Goal: Task Accomplishment & Management: Manage account settings

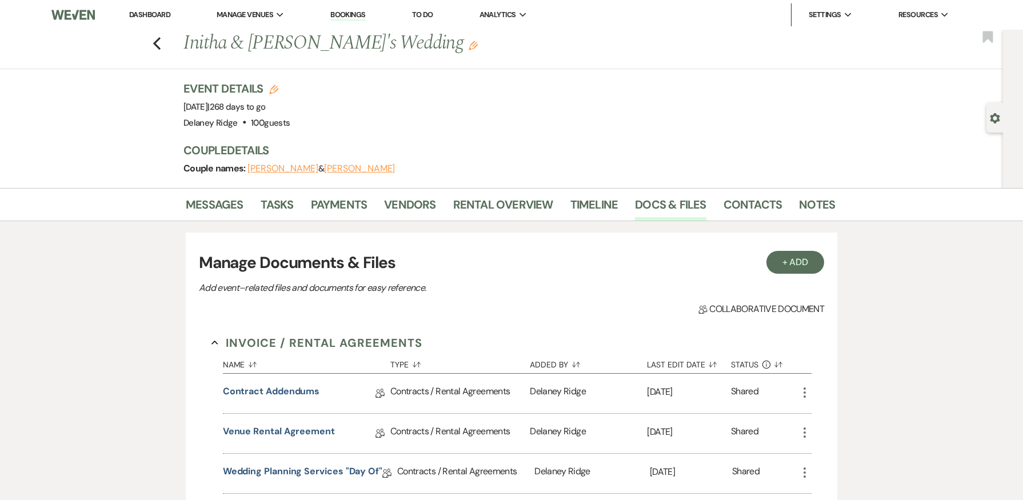
click at [142, 14] on link "Dashboard" at bounding box center [149, 15] width 41 height 10
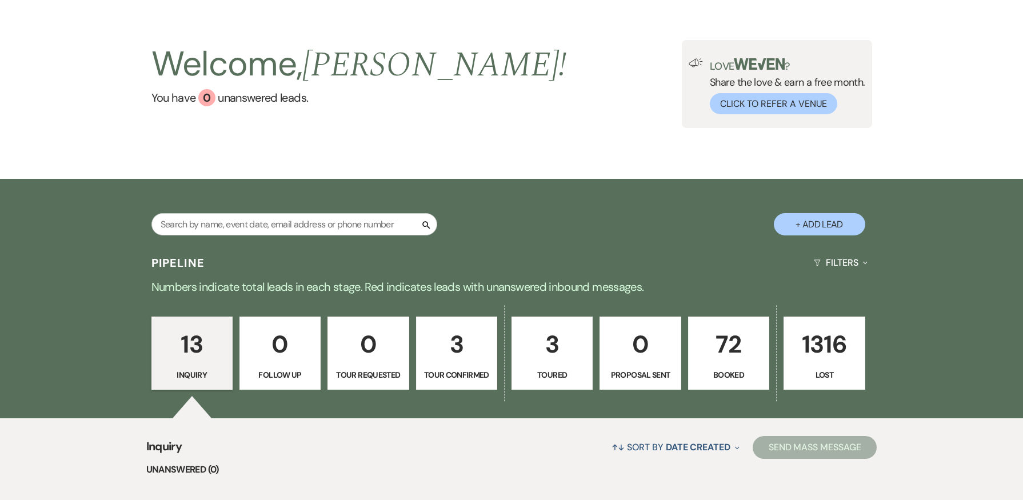
scroll to position [41, 0]
click at [555, 343] on p "3" at bounding box center [552, 345] width 66 height 38
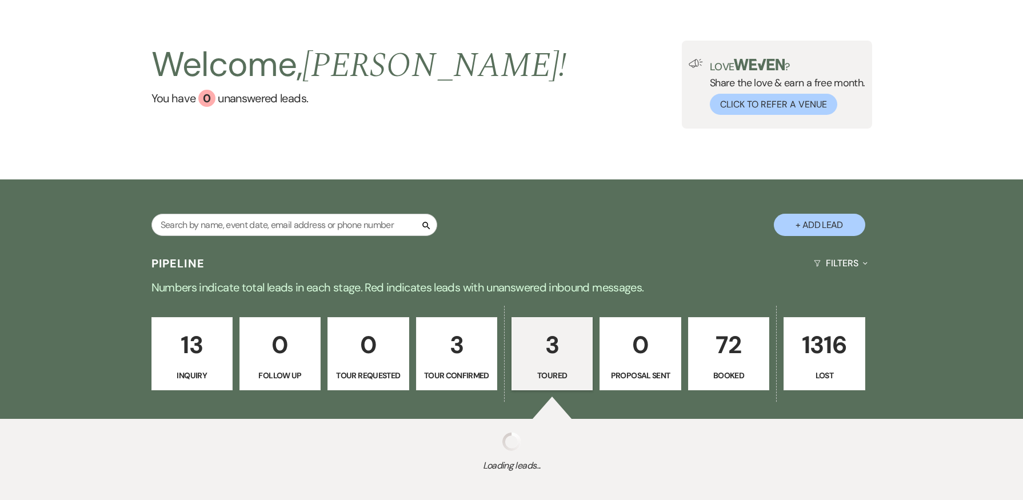
select select "5"
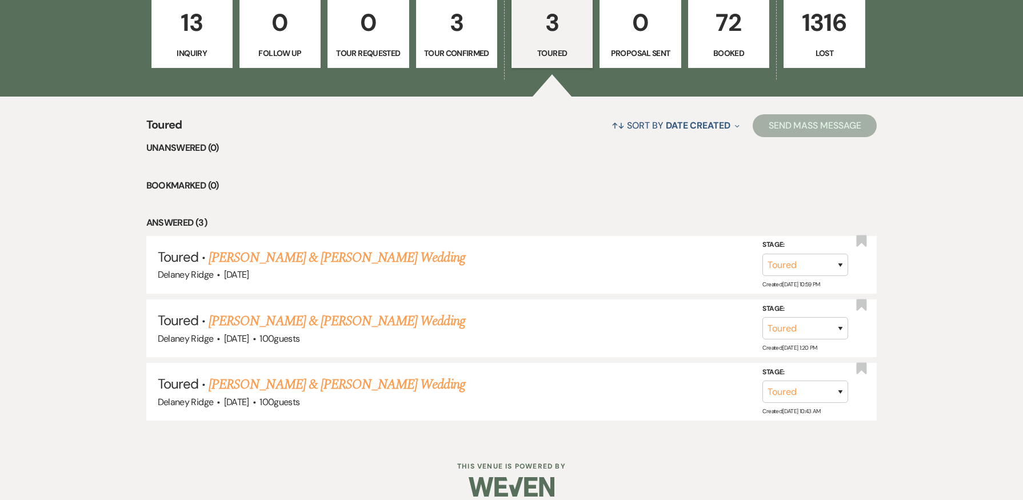
scroll to position [376, 0]
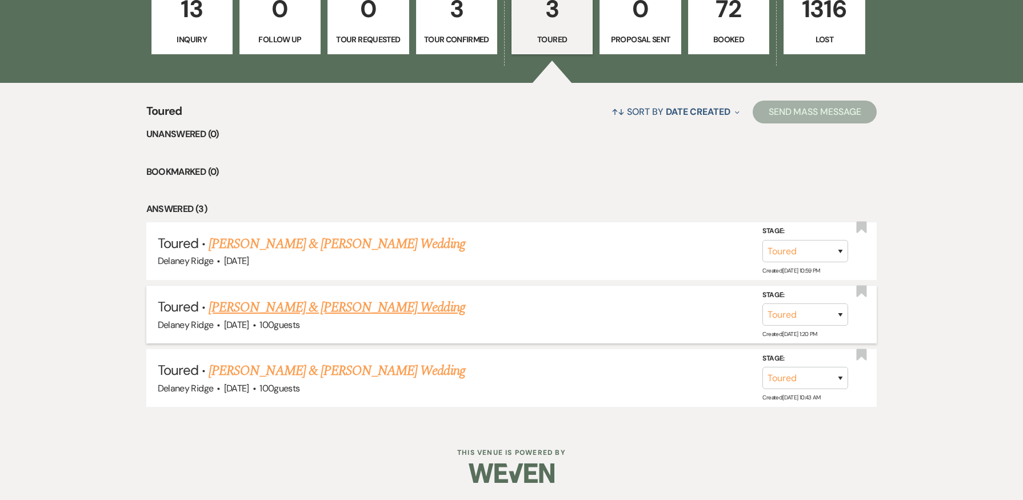
click at [375, 314] on link "Jesse Wagner & Morgan Graichen's Wedding" at bounding box center [337, 307] width 256 height 21
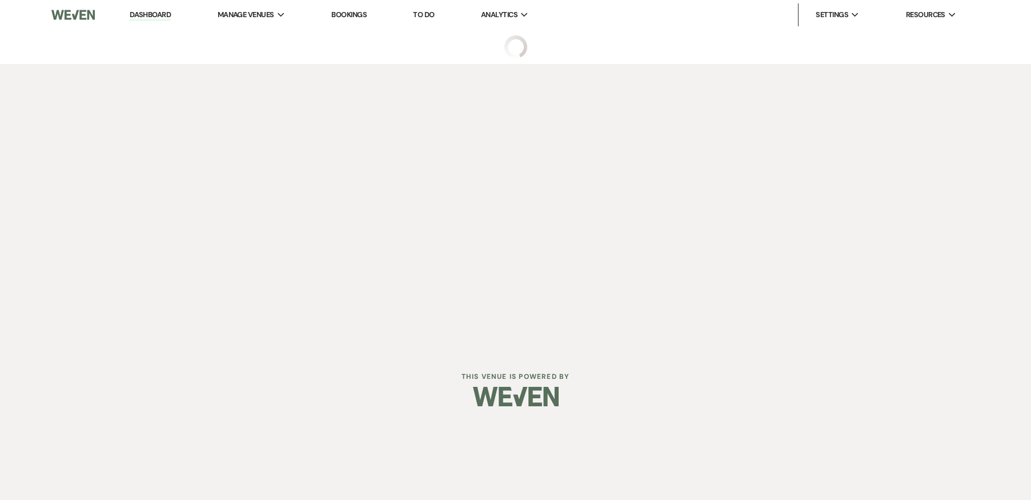
select select "5"
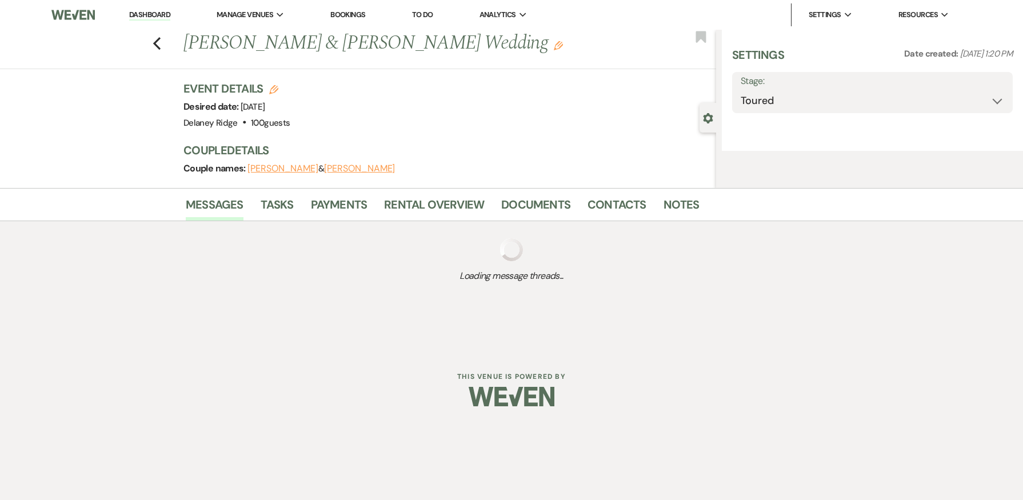
select select "5"
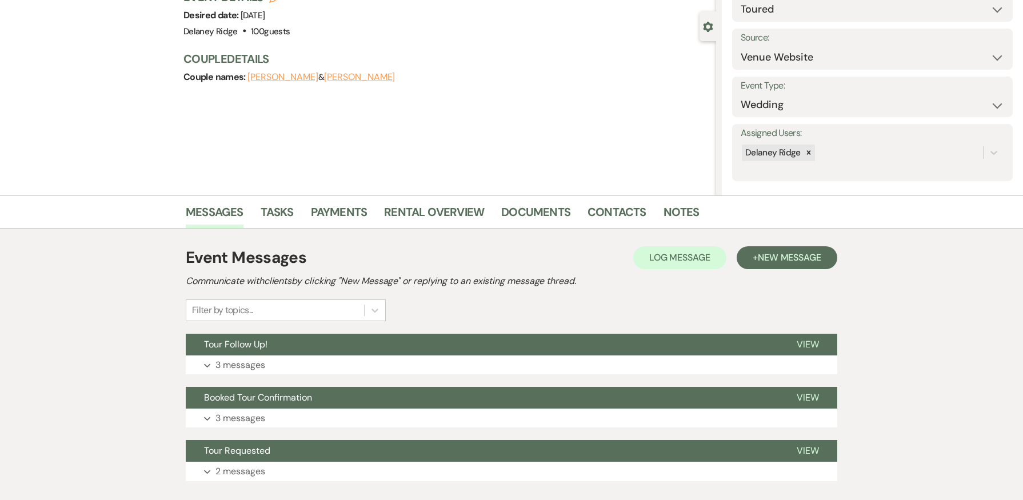
scroll to position [163, 0]
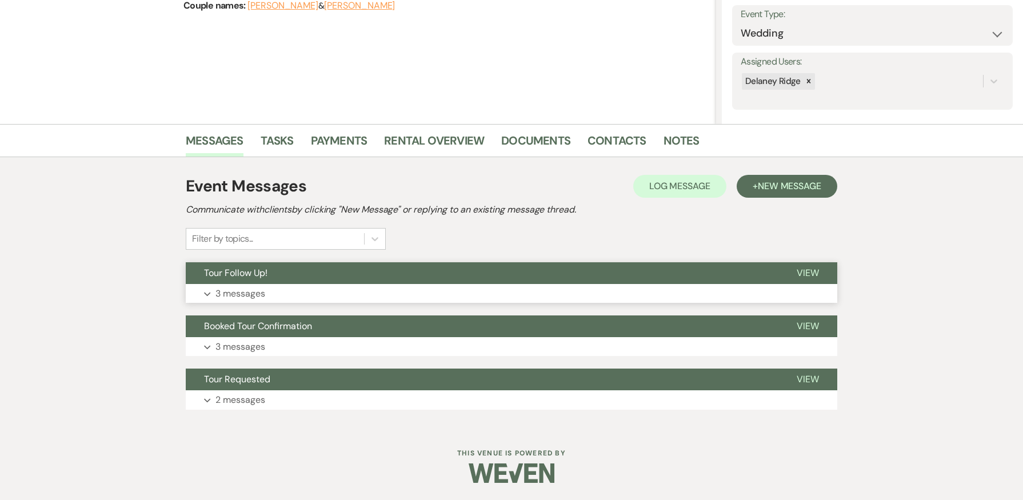
click at [462, 298] on button "Expand 3 messages" at bounding box center [511, 293] width 651 height 19
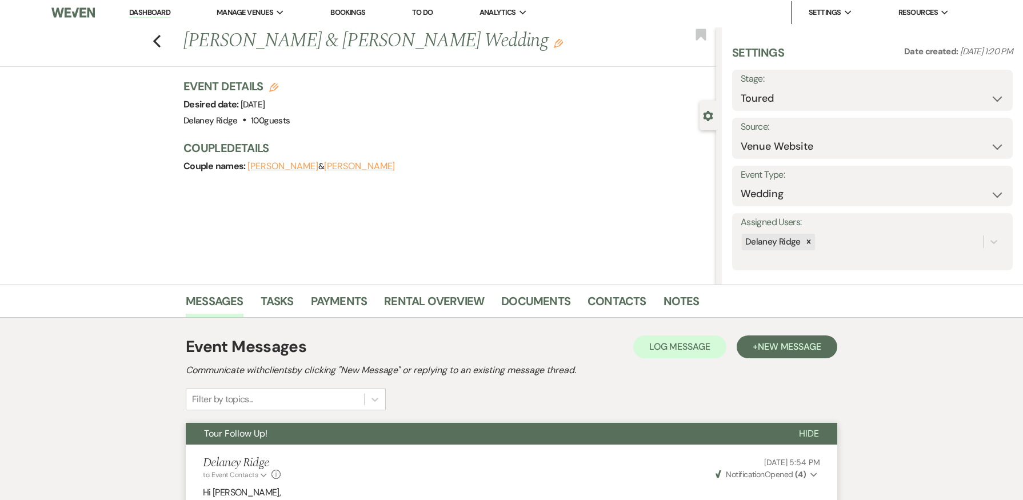
scroll to position [0, 0]
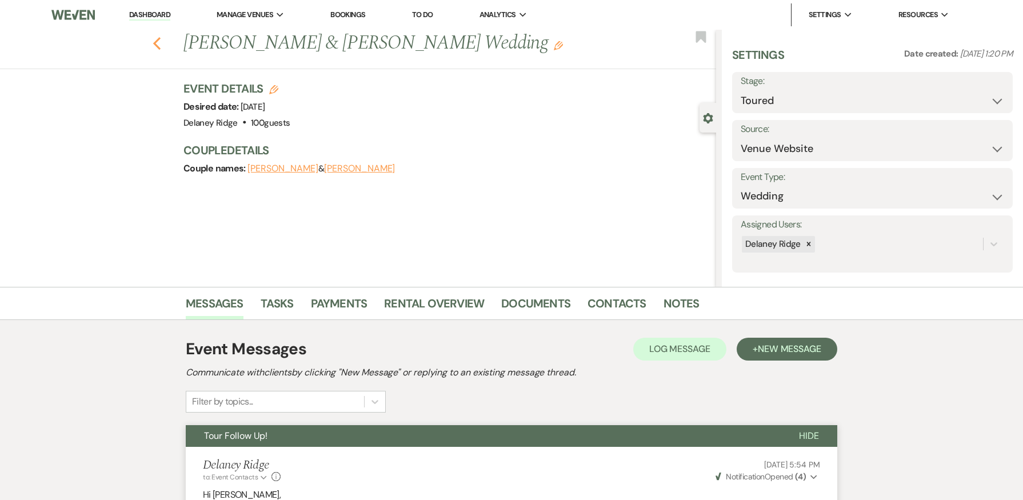
click at [158, 48] on icon "Previous" at bounding box center [157, 44] width 9 height 14
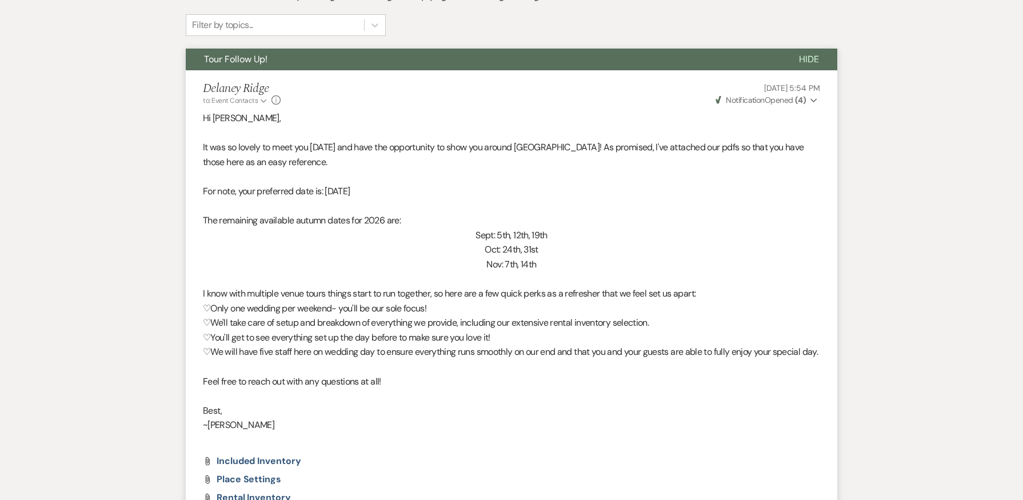
select select "5"
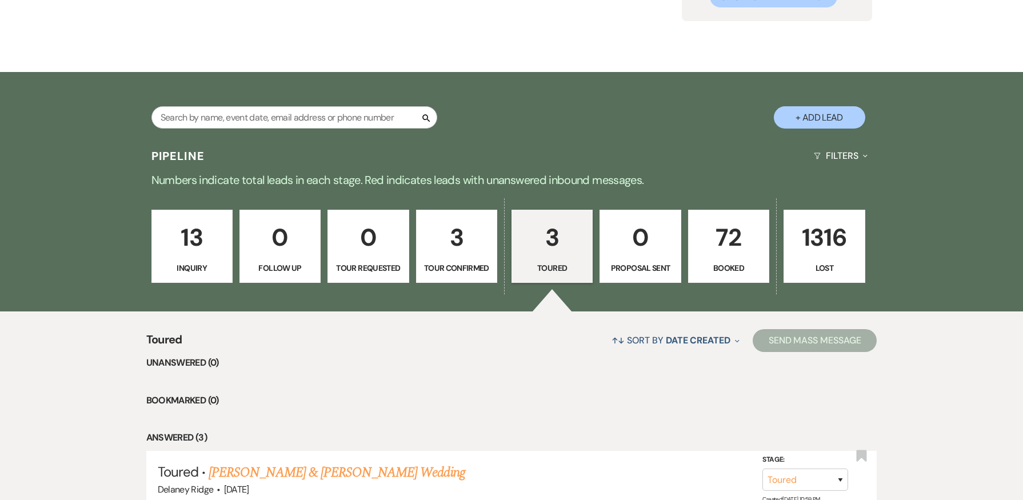
click at [476, 200] on div "13 Inquiry 0 Follow Up 0 Tour Requested 3 Tour Confirmed 3 Toured 0 Proposal Se…" at bounding box center [511, 253] width 823 height 115
click at [471, 220] on p "3" at bounding box center [456, 237] width 66 height 38
select select "4"
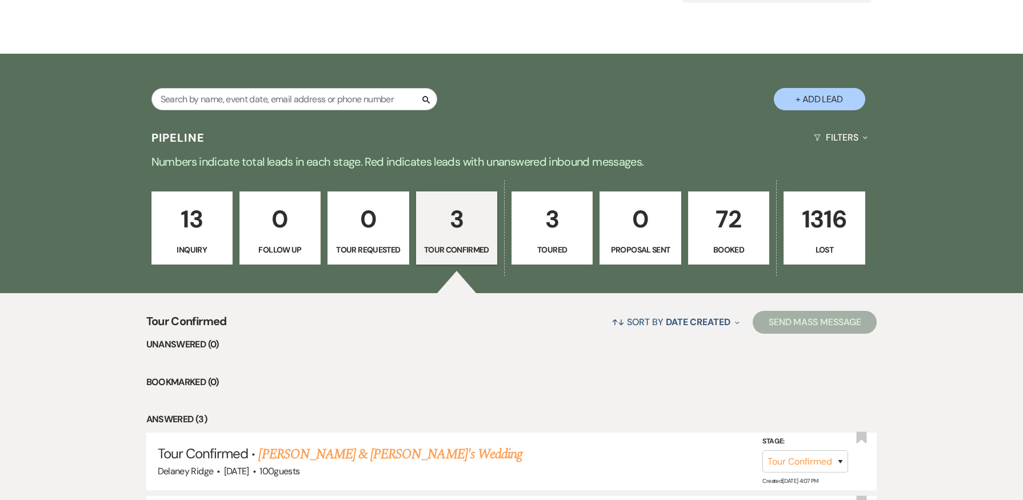
scroll to position [376, 0]
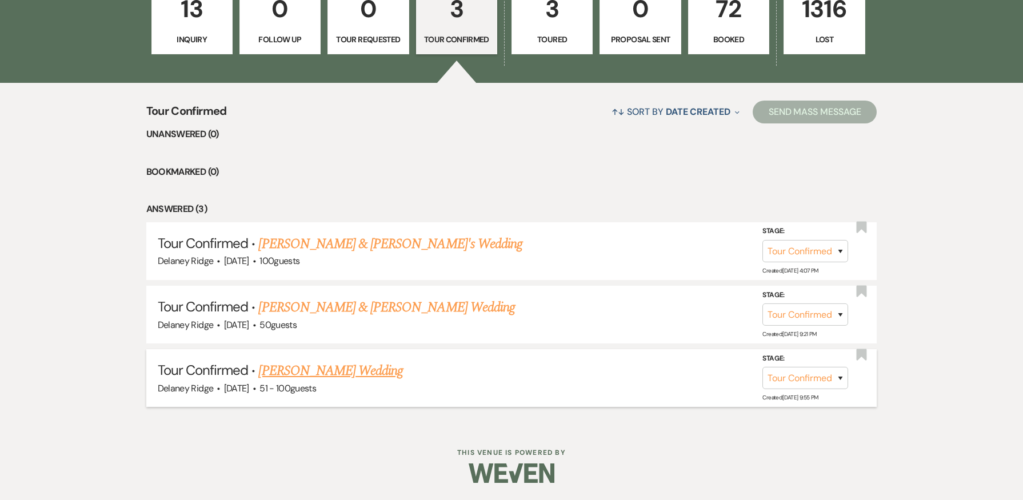
click at [335, 370] on link "[PERSON_NAME] Wedding" at bounding box center [330, 370] width 145 height 21
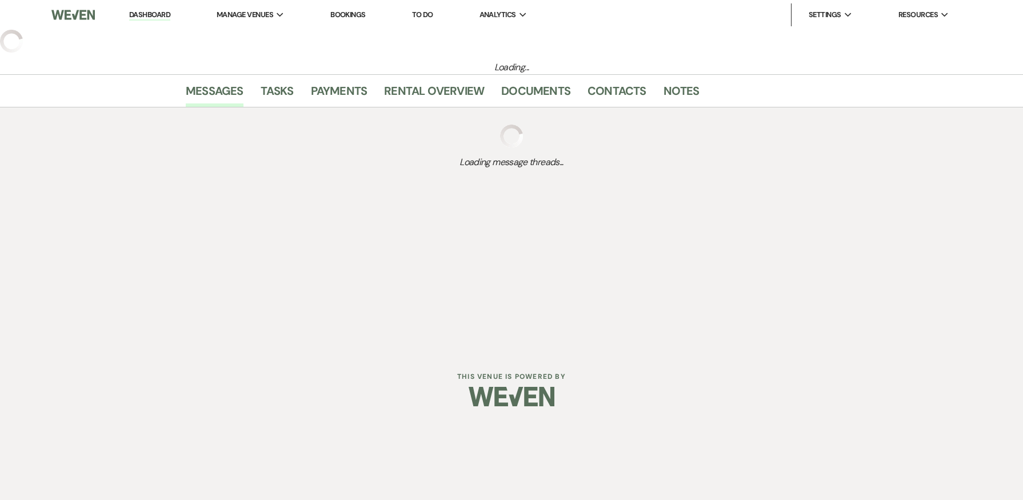
select select "4"
select select "2"
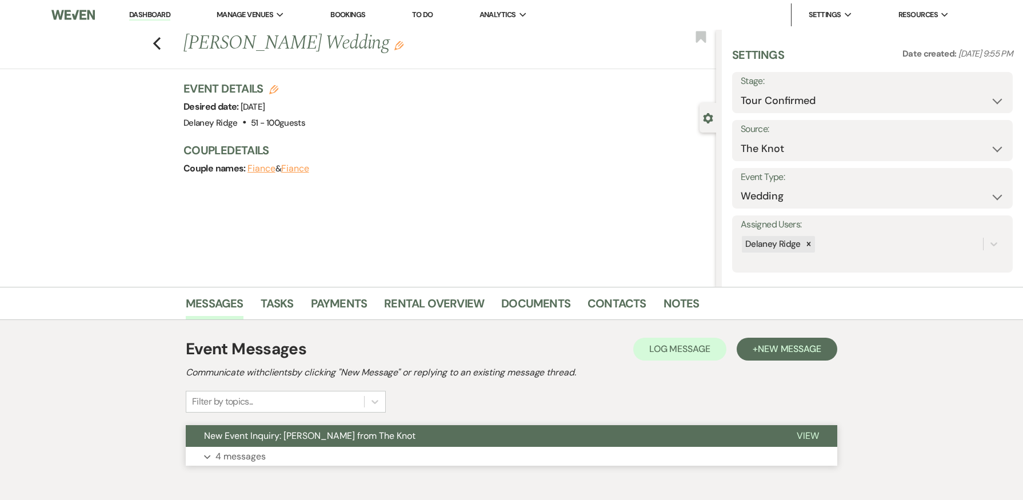
click at [504, 440] on button "New Event Inquiry: [PERSON_NAME] from The Knot" at bounding box center [482, 436] width 592 height 22
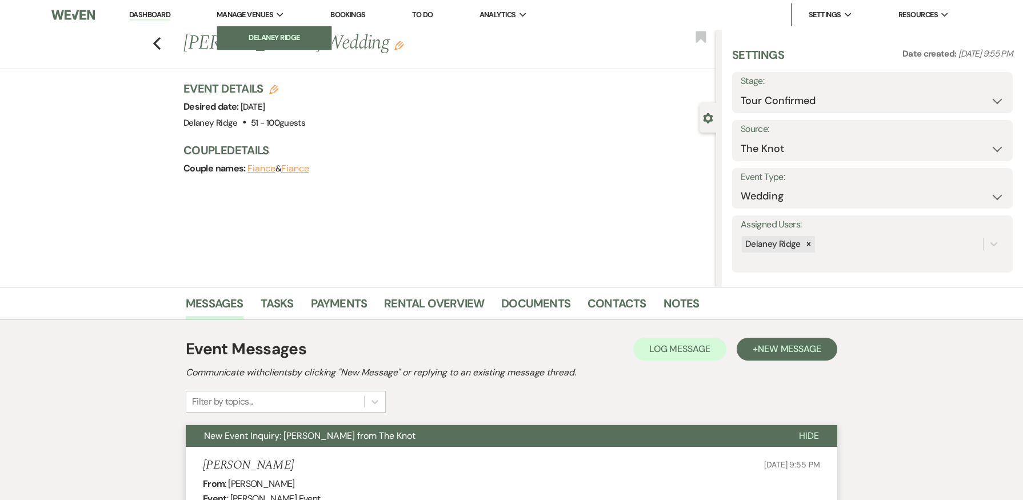
click at [255, 33] on li "Delaney Ridge" at bounding box center [274, 37] width 103 height 11
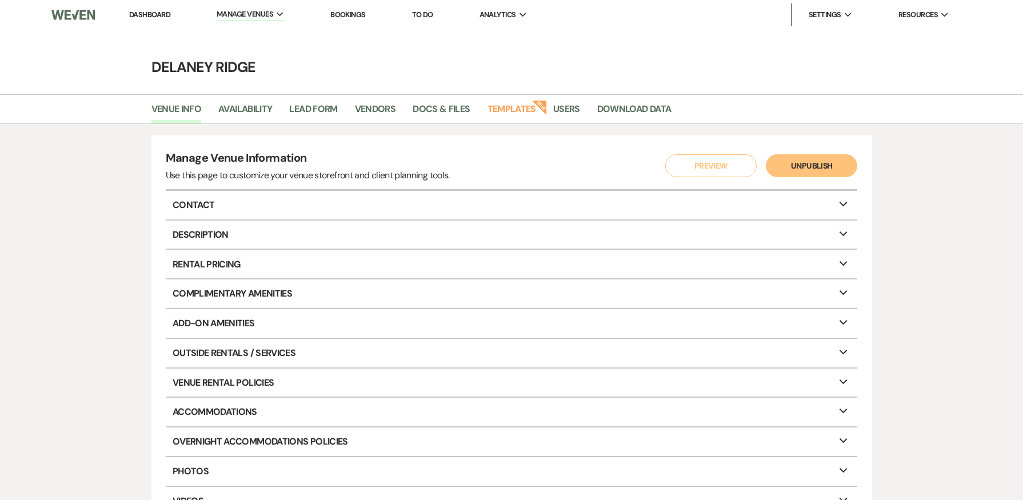
click at [143, 15] on link "Dashboard" at bounding box center [149, 15] width 41 height 10
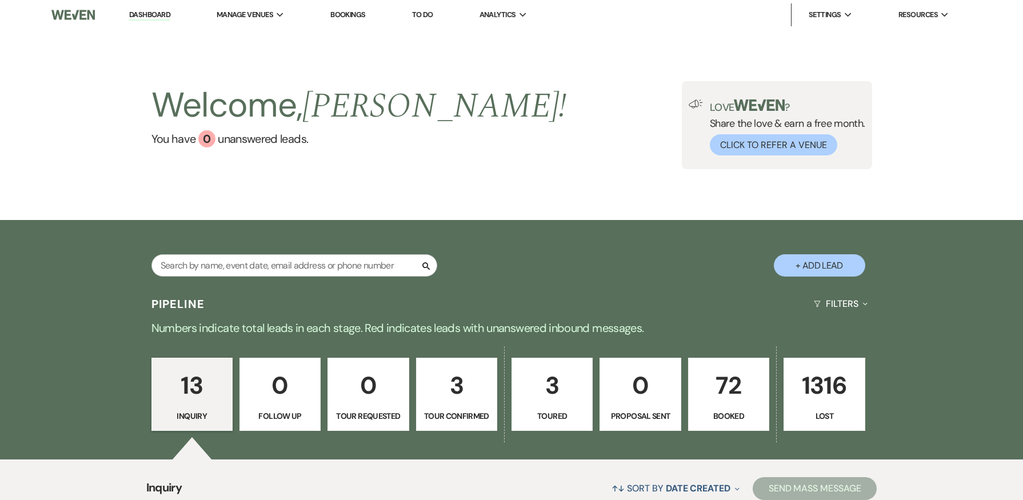
click at [744, 368] on p "72" at bounding box center [728, 385] width 66 height 38
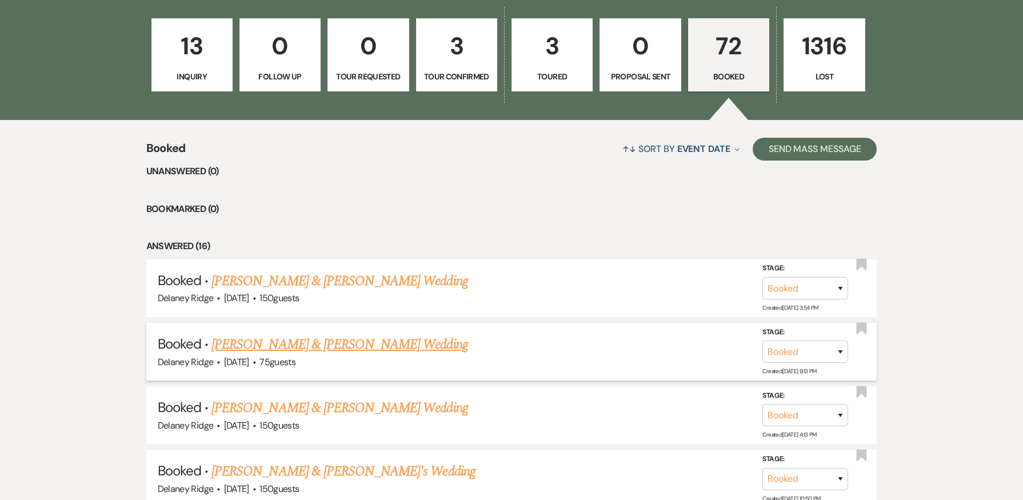
scroll to position [343, 0]
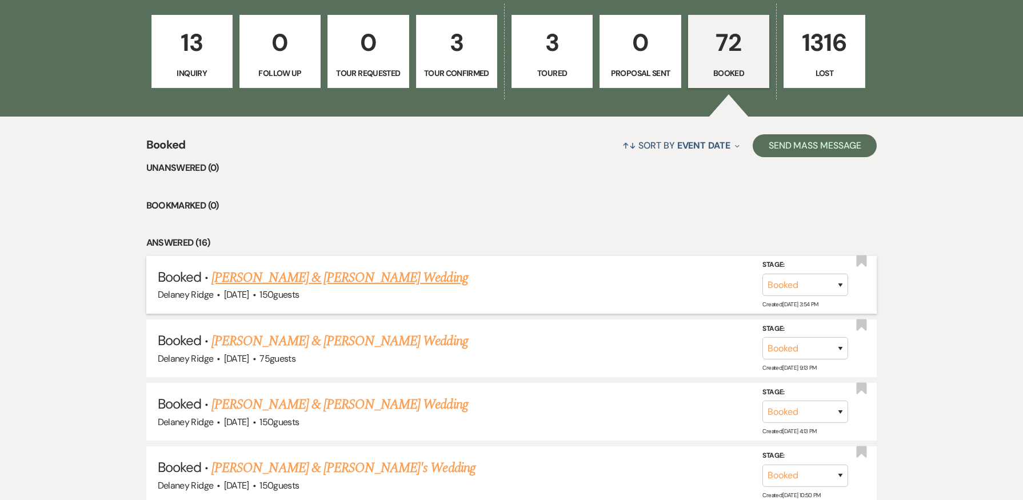
click at [351, 282] on link "[PERSON_NAME] & [PERSON_NAME] Wedding" at bounding box center [339, 277] width 256 height 21
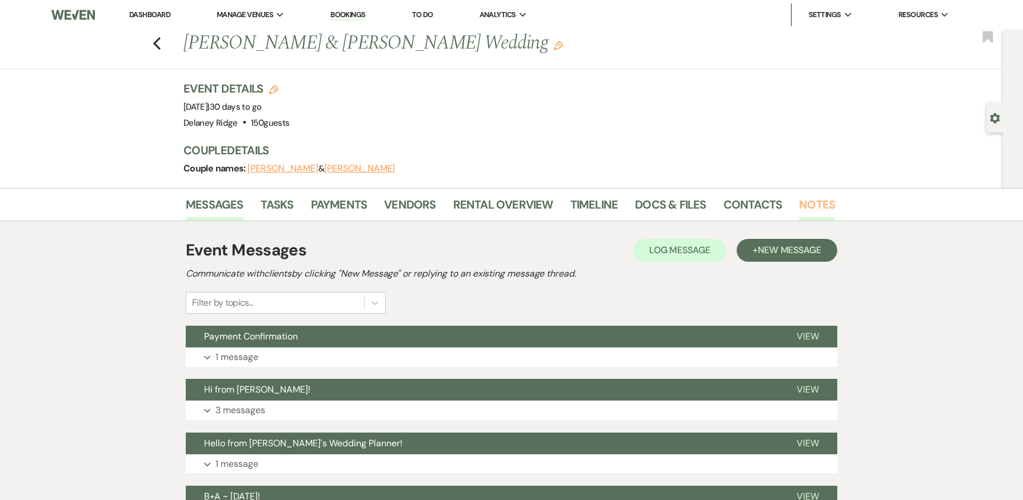
click at [808, 205] on link "Notes" at bounding box center [817, 207] width 36 height 25
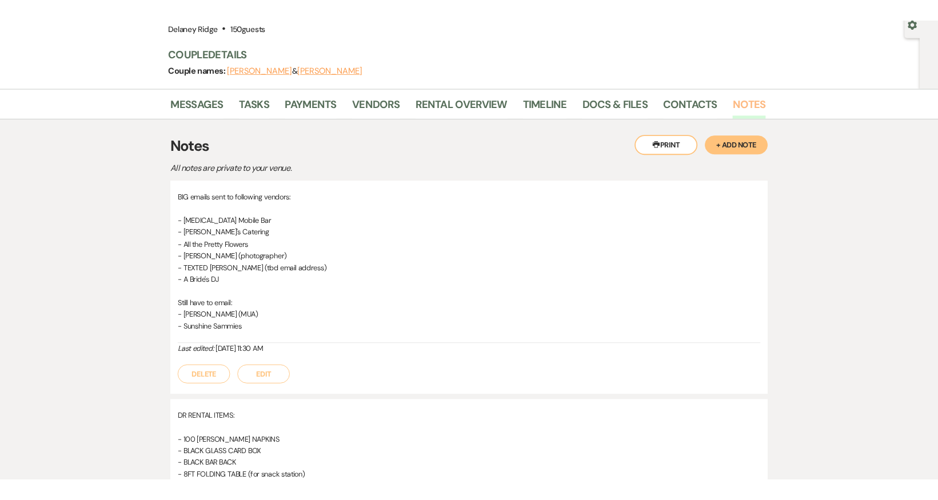
scroll to position [114, 0]
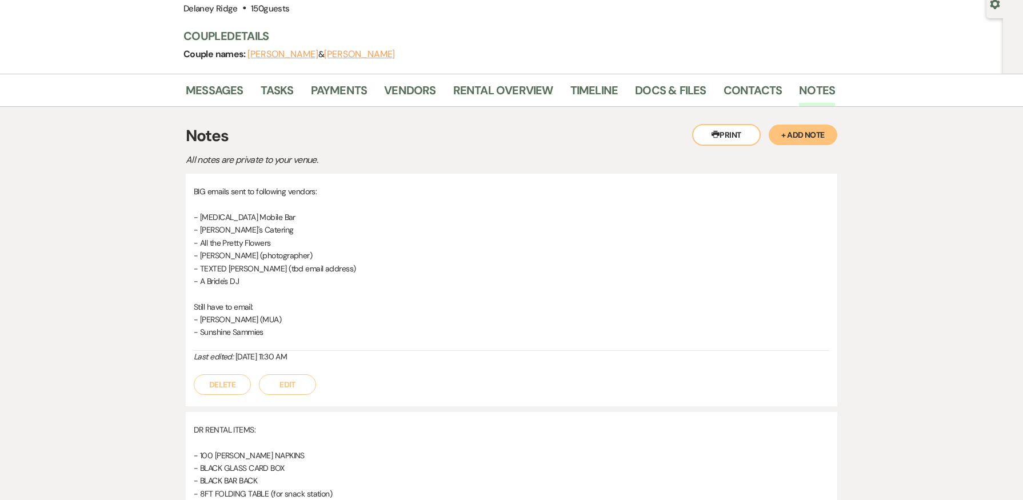
click at [455, 269] on p "- TEXTED Vicki Robson (tbd email address)" at bounding box center [511, 268] width 635 height 13
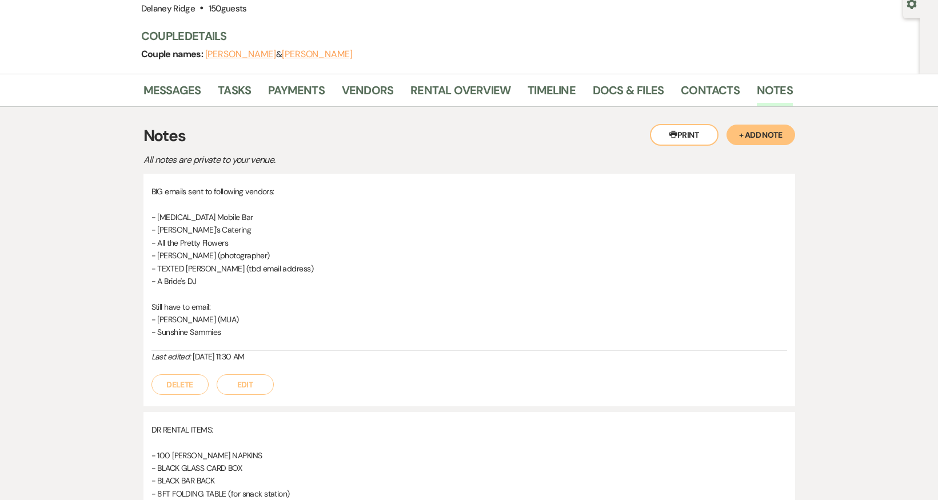
click at [228, 390] on button "Edit" at bounding box center [245, 384] width 57 height 21
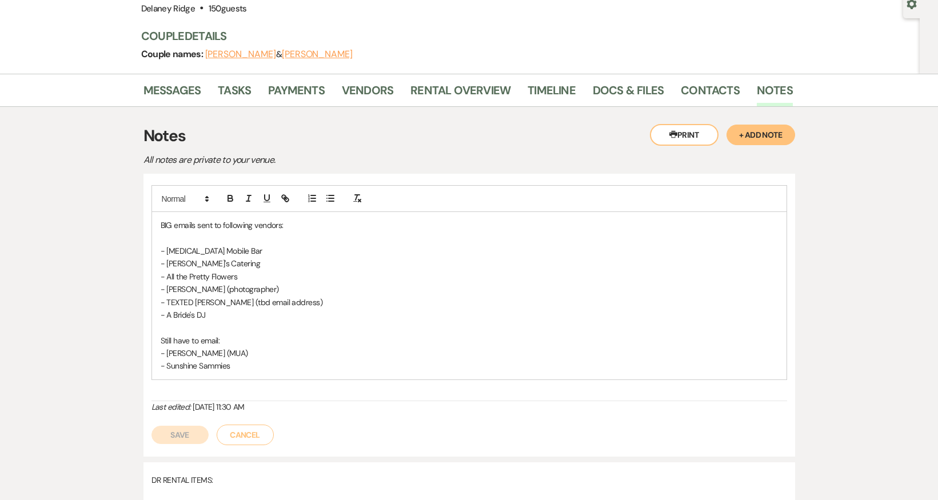
click at [219, 310] on p "- A Bride's DJ" at bounding box center [469, 315] width 617 height 13
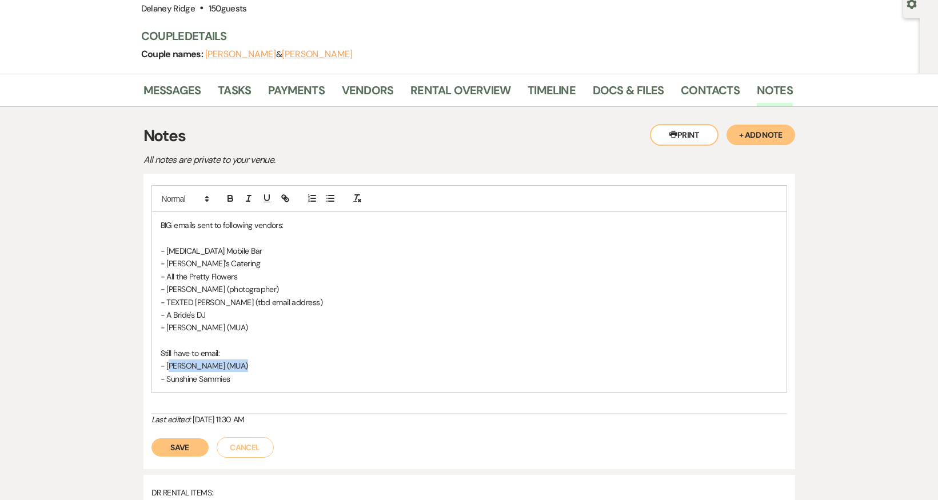
drag, startPoint x: 245, startPoint y: 364, endPoint x: 169, endPoint y: 368, distance: 76.1
click at [169, 368] on p "- Alyssa Brewer (MUA)" at bounding box center [469, 365] width 617 height 13
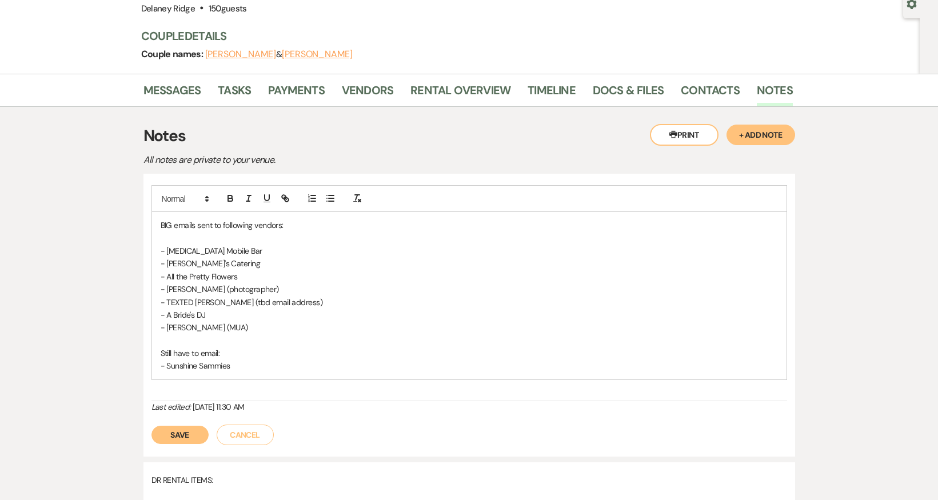
click at [178, 432] on button "Save" at bounding box center [179, 435] width 57 height 18
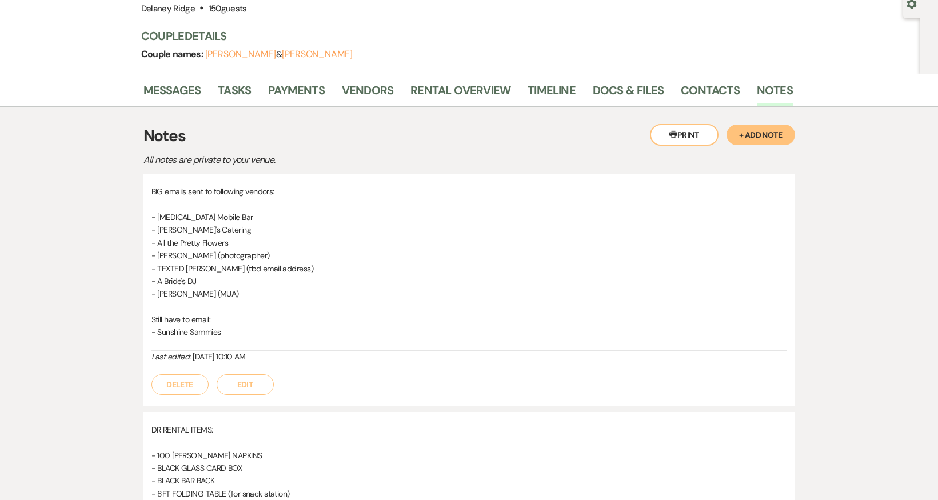
click at [249, 380] on button "Edit" at bounding box center [245, 384] width 57 height 21
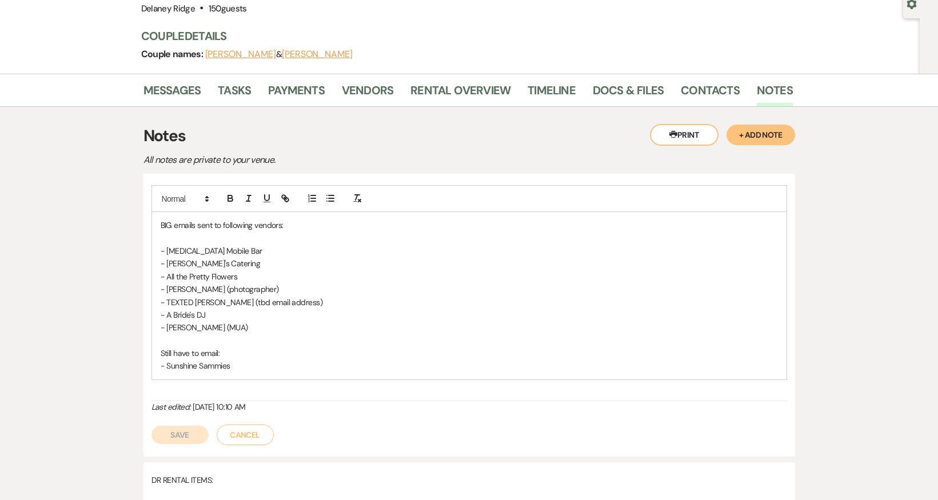
click at [238, 324] on p "- Alyssa Brewer (MUA)" at bounding box center [469, 327] width 617 height 13
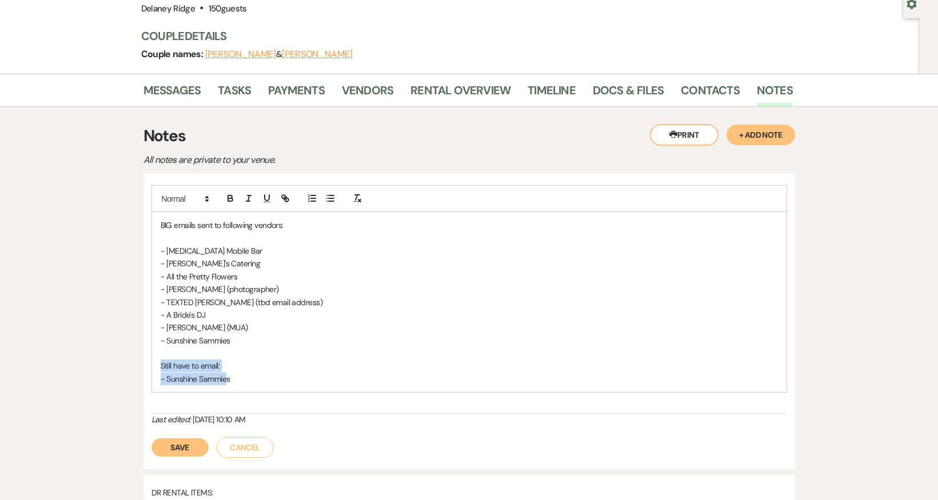
drag, startPoint x: 228, startPoint y: 386, endPoint x: 159, endPoint y: 368, distance: 70.8
click at [159, 368] on div "BIG emails sent to following vendors: - Ginseng Mobile Bar - Daphne's Catering …" at bounding box center [469, 302] width 634 height 180
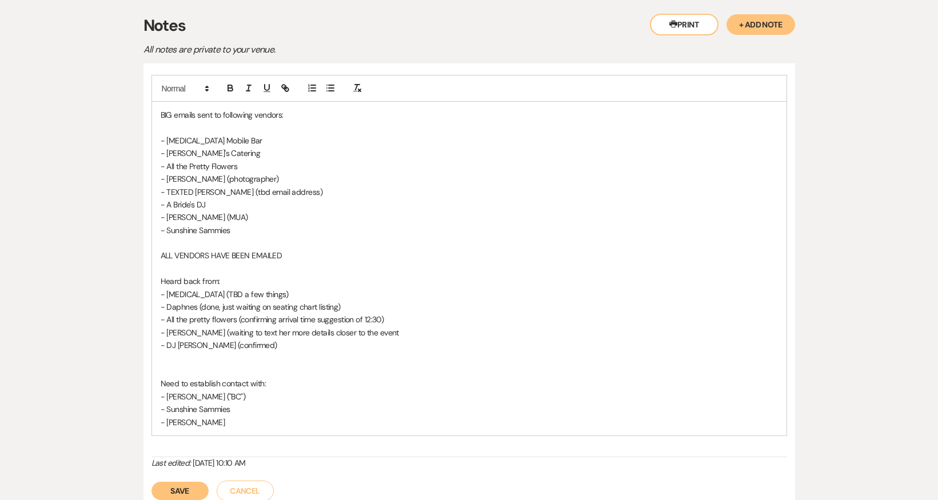
scroll to position [323, 0]
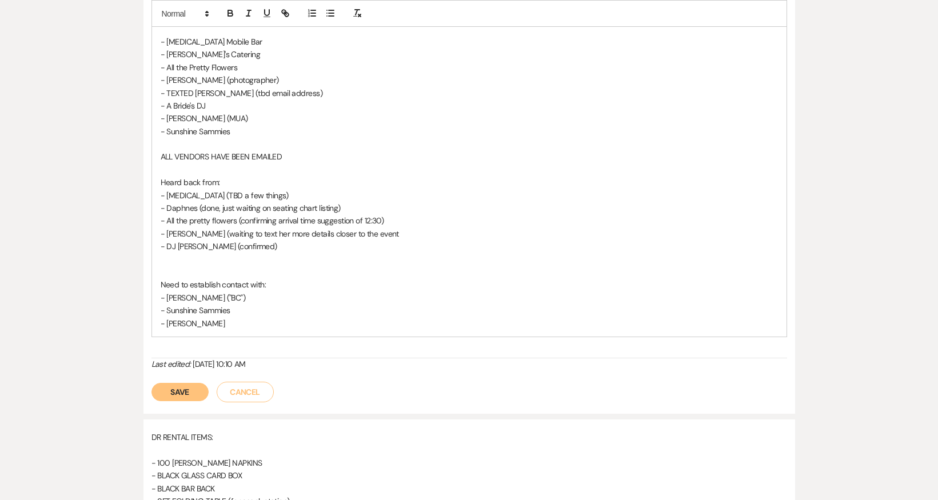
click at [185, 386] on button "Save" at bounding box center [179, 392] width 57 height 18
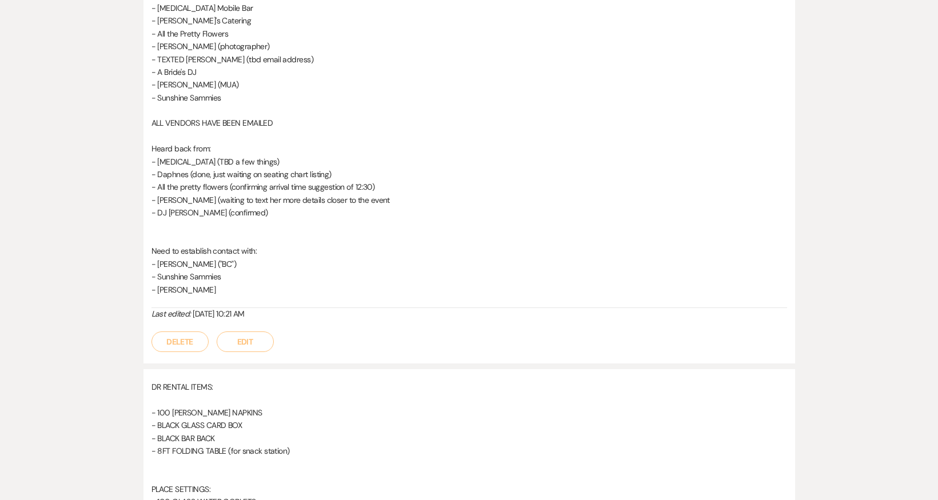
scroll to position [0, 0]
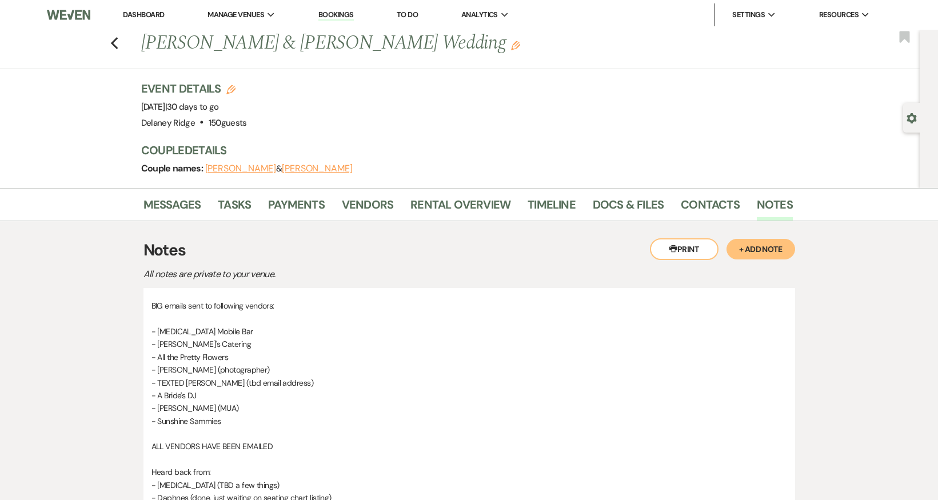
click at [130, 15] on link "Dashboard" at bounding box center [143, 15] width 41 height 10
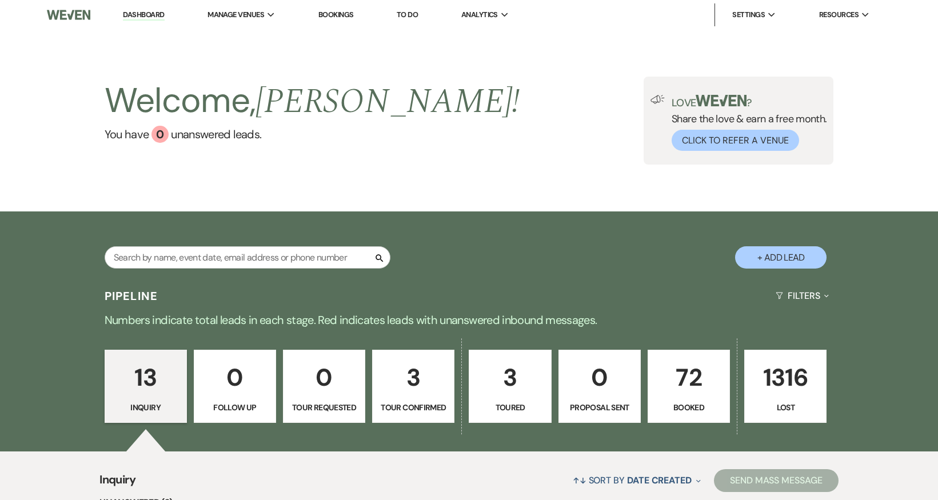
click at [429, 389] on p "3" at bounding box center [412, 377] width 67 height 38
select select "4"
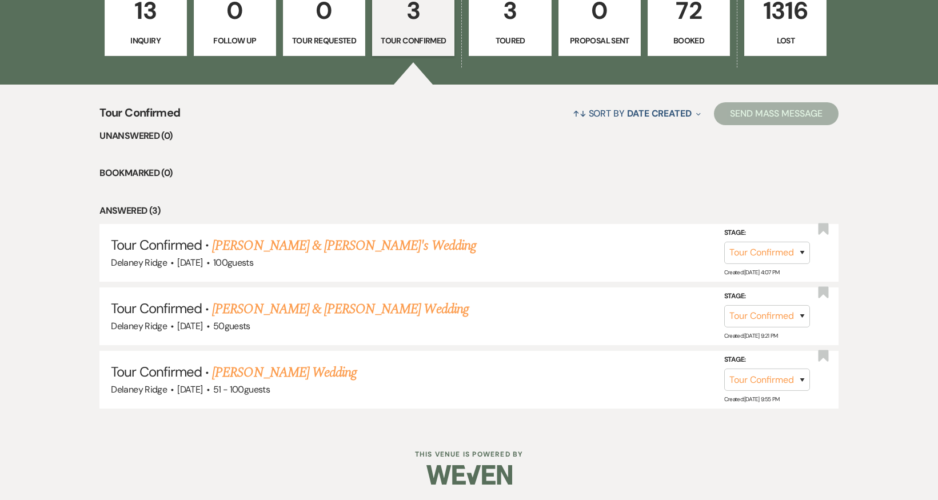
scroll to position [368, 0]
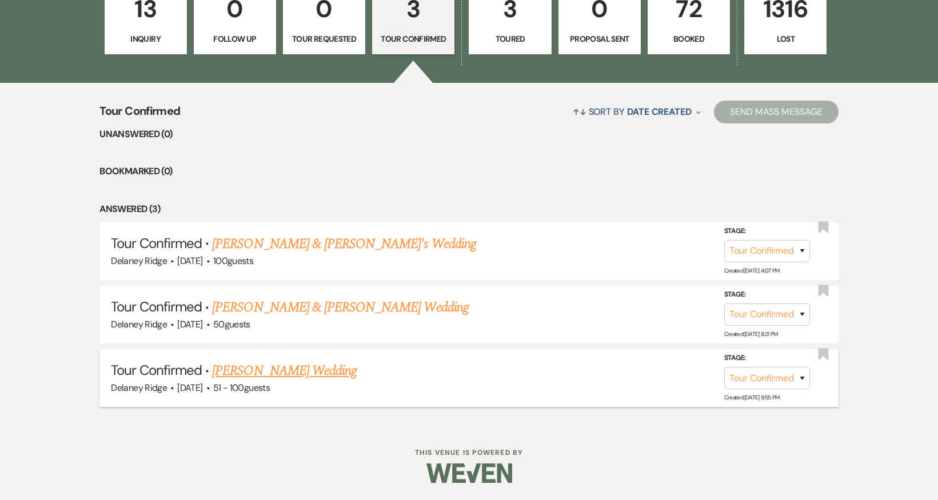
click at [299, 367] on link "[PERSON_NAME] Wedding" at bounding box center [284, 370] width 145 height 21
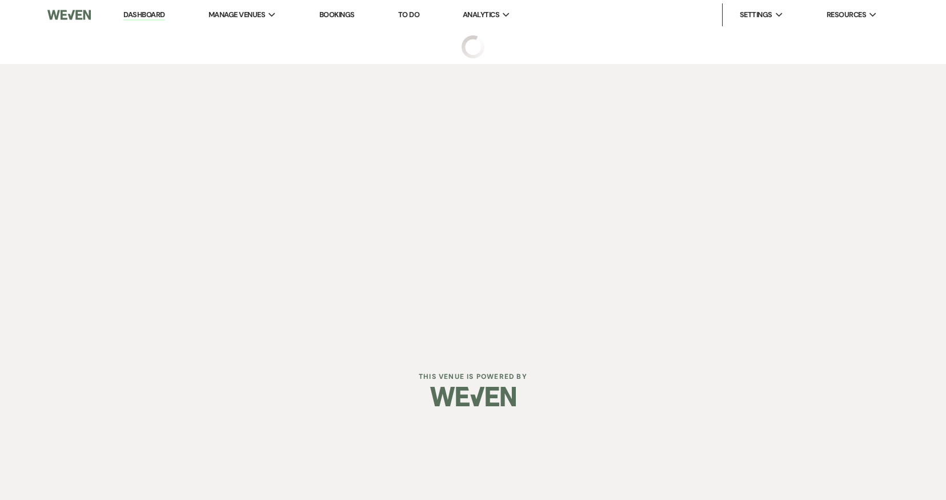
select select "4"
select select "2"
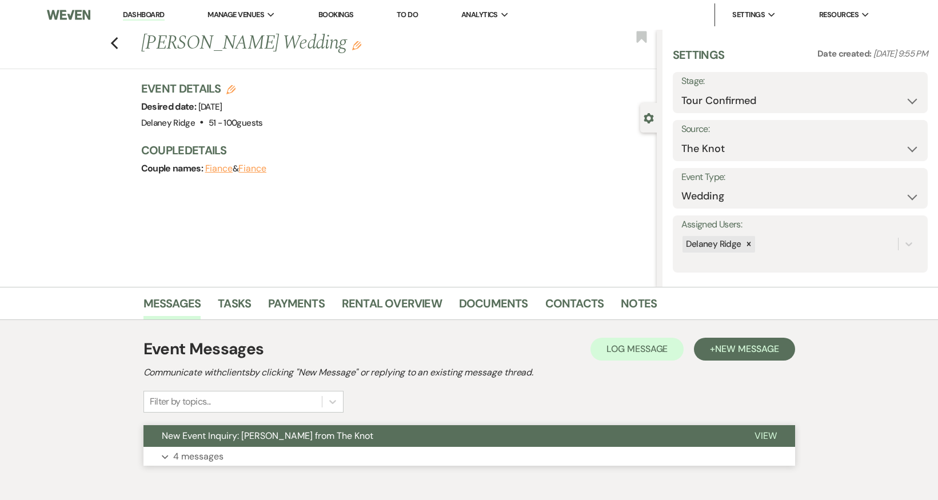
click at [462, 441] on button "New Event Inquiry: [PERSON_NAME] from The Knot" at bounding box center [439, 436] width 592 height 22
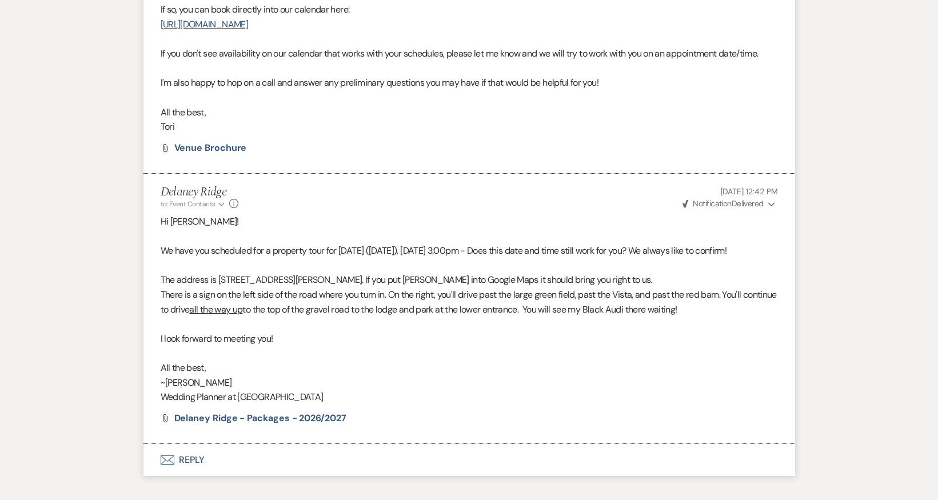
scroll to position [1543, 0]
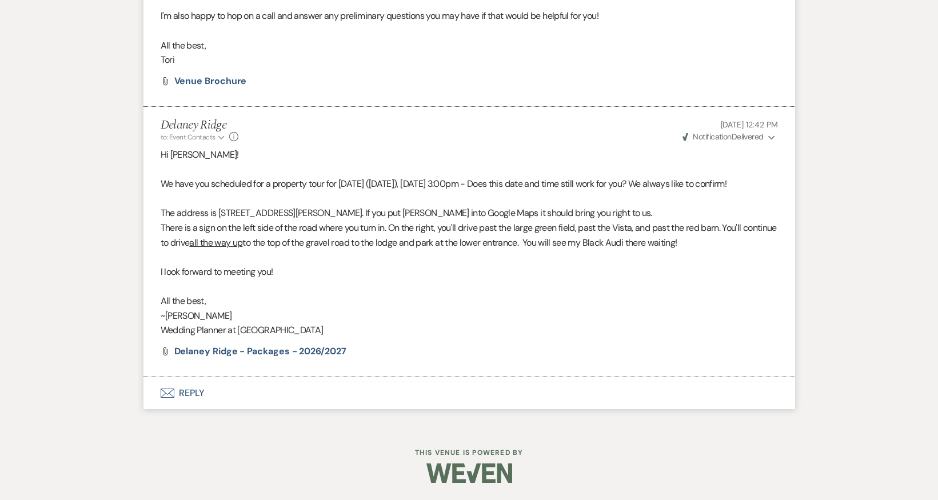
click at [506, 377] on li "Delaney Ridge to: Event Contacts Expand Info Aug 19, 2025, 12:42 PM Weven Check…" at bounding box center [468, 242] width 651 height 270
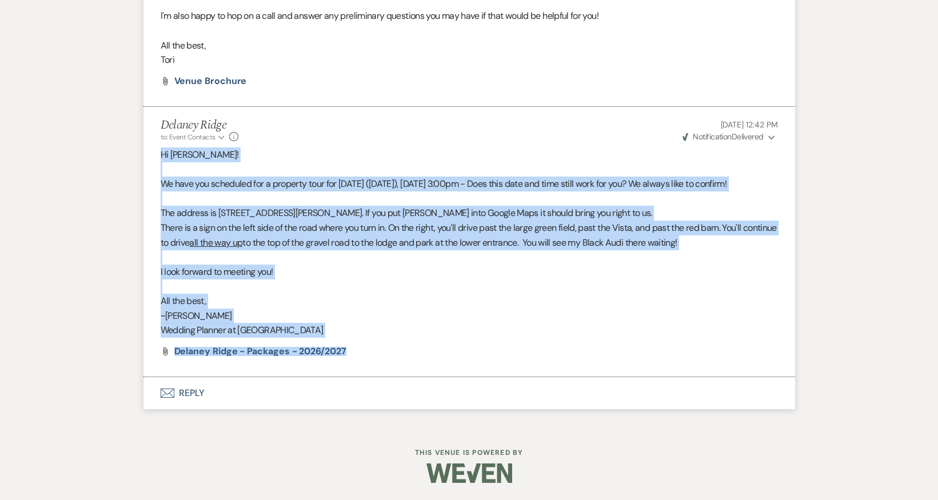
drag, startPoint x: 163, startPoint y: 153, endPoint x: 382, endPoint y: 354, distance: 297.2
click at [382, 354] on li "Delaney Ridge to: Event Contacts Expand Info Aug 19, 2025, 12:42 PM Weven Check…" at bounding box center [468, 242] width 651 height 270
copy li "Hi Kelee! We have you scheduled for a property tour for Wednesday (tomorrow), A…"
click at [407, 250] on p "There is a sign on the left side of the road where you turn in. On the right, y…" at bounding box center [469, 235] width 617 height 29
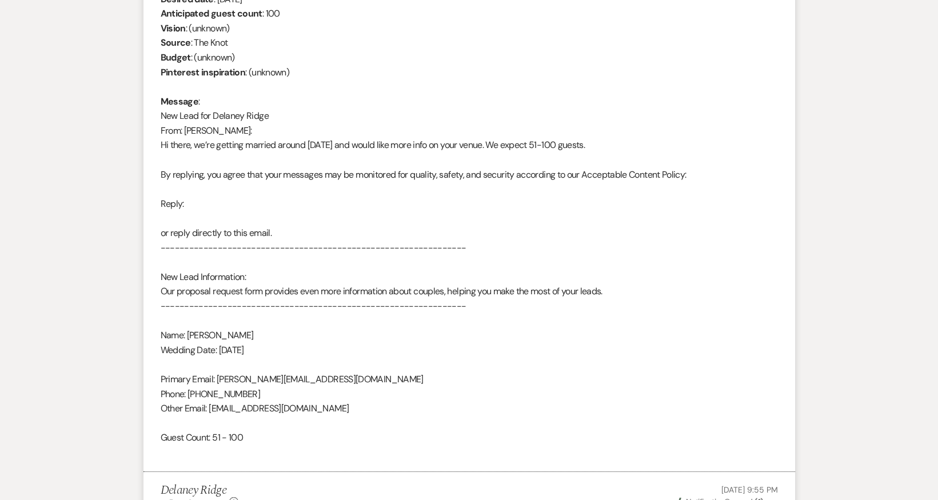
scroll to position [171, 0]
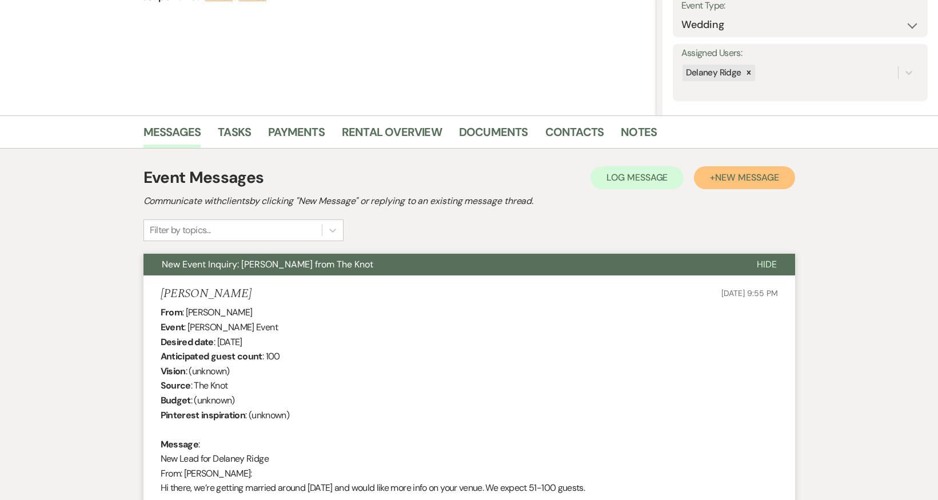
click at [719, 183] on button "+ New Message" at bounding box center [744, 177] width 101 height 23
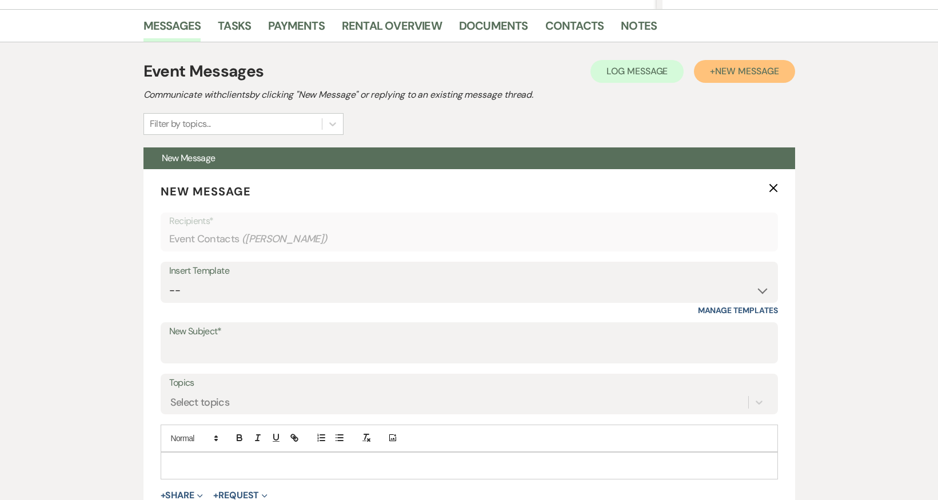
scroll to position [286, 0]
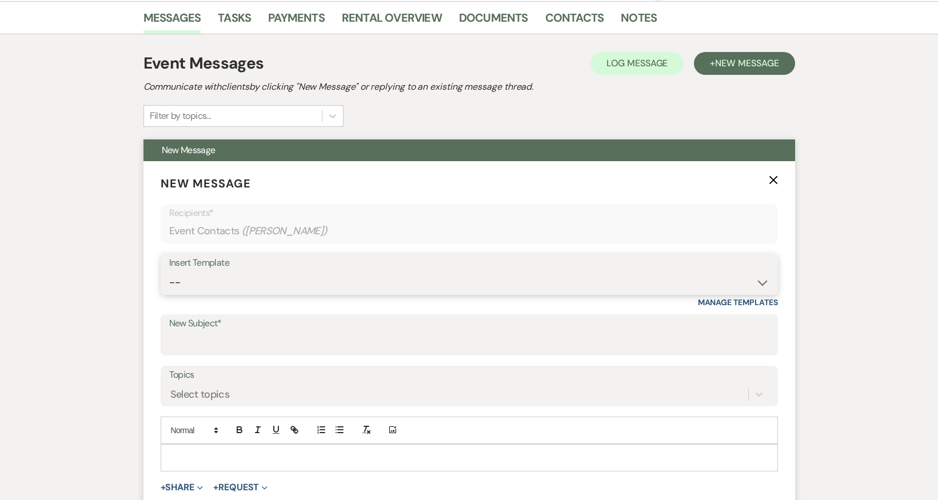
click at [318, 272] on select "-- Inquiry Follow Up - Let's Book a Tour! Booked Tour Confirmation Final Detail…" at bounding box center [469, 282] width 600 height 22
select select "852"
click at [169, 271] on select "-- Inquiry Follow Up - Let's Book a Tour! Booked Tour Confirmation Final Detail…" at bounding box center [469, 282] width 600 height 22
type input "Booked Tour Confirmation"
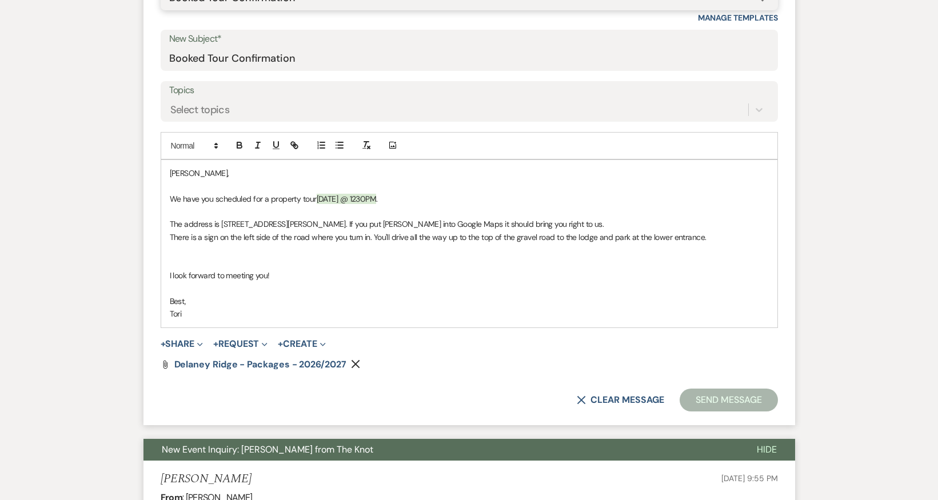
scroll to position [571, 0]
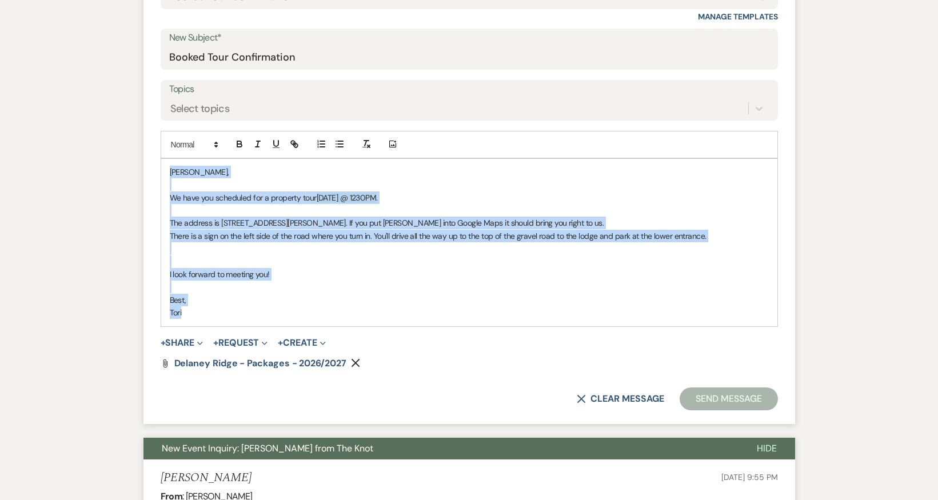
drag, startPoint x: 200, startPoint y: 313, endPoint x: 161, endPoint y: 173, distance: 145.4
click at [161, 173] on div "Kelee, We have you scheduled for a property tour Sunday, January 30th @ 1230PM …" at bounding box center [469, 242] width 616 height 167
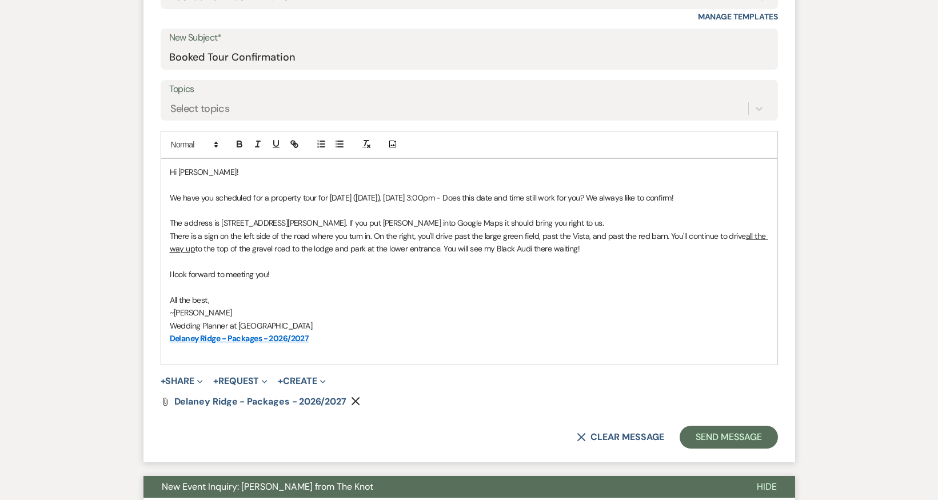
click at [411, 201] on span "We have you scheduled for a property tour for Wednesday (tomorrow), August 20th…" at bounding box center [422, 198] width 504 height 10
click at [727, 196] on p "We have you scheduled for a property tour for [DATE] ([DATE]), [DATE] 3:00pm - …" at bounding box center [469, 197] width 599 height 13
drag, startPoint x: 331, startPoint y: 342, endPoint x: 157, endPoint y: 344, distance: 174.3
click at [157, 344] on form "New Message X Draft saved! Recipients* Event Contacts ( Kelee Lavender ) Insert…" at bounding box center [468, 168] width 651 height 587
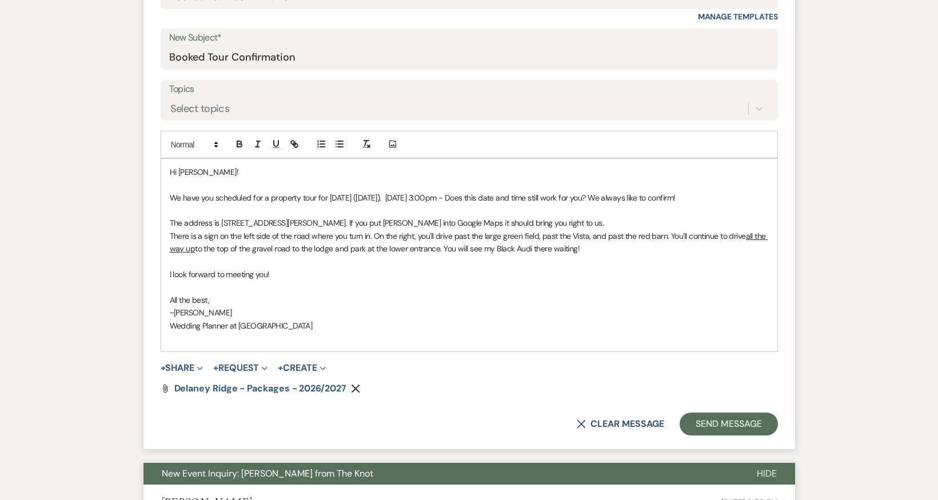
click at [389, 325] on p "Wedding Planner at [GEOGRAPHIC_DATA]" at bounding box center [469, 325] width 599 height 13
click at [735, 429] on button "Send Message" at bounding box center [728, 423] width 98 height 23
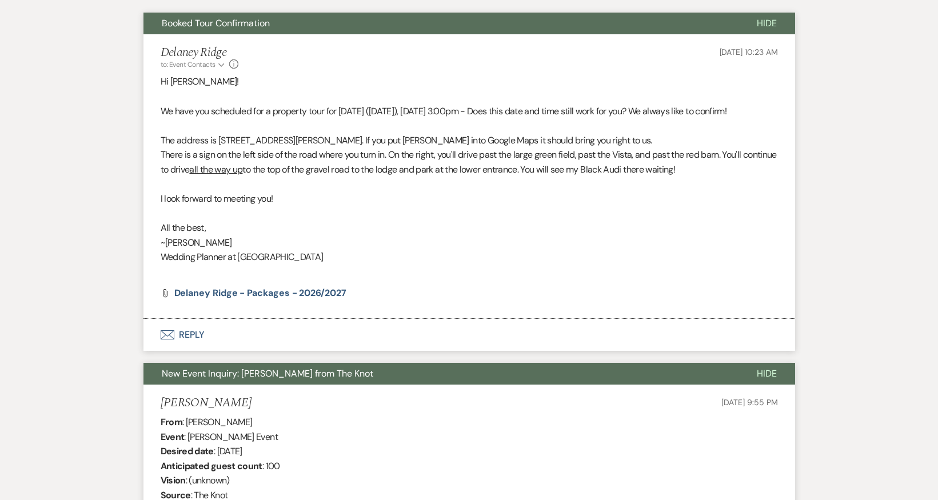
scroll to position [432, 0]
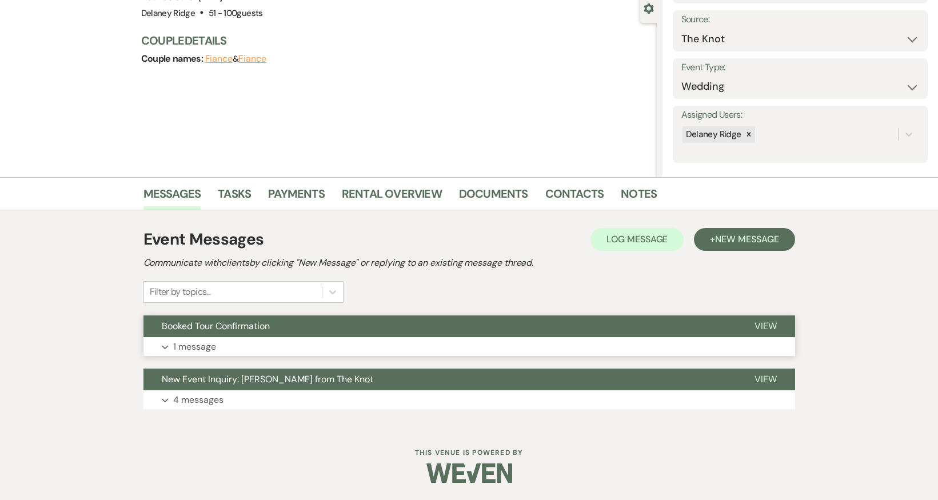
click at [540, 334] on button "Booked Tour Confirmation" at bounding box center [439, 326] width 592 height 22
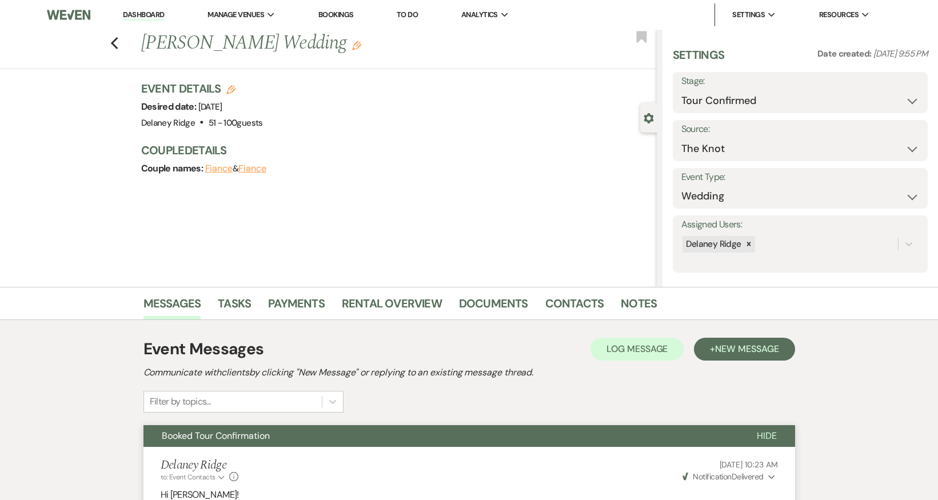
click at [145, 9] on li "Dashboard" at bounding box center [143, 14] width 53 height 23
click at [146, 13] on link "Dashboard" at bounding box center [143, 15] width 41 height 11
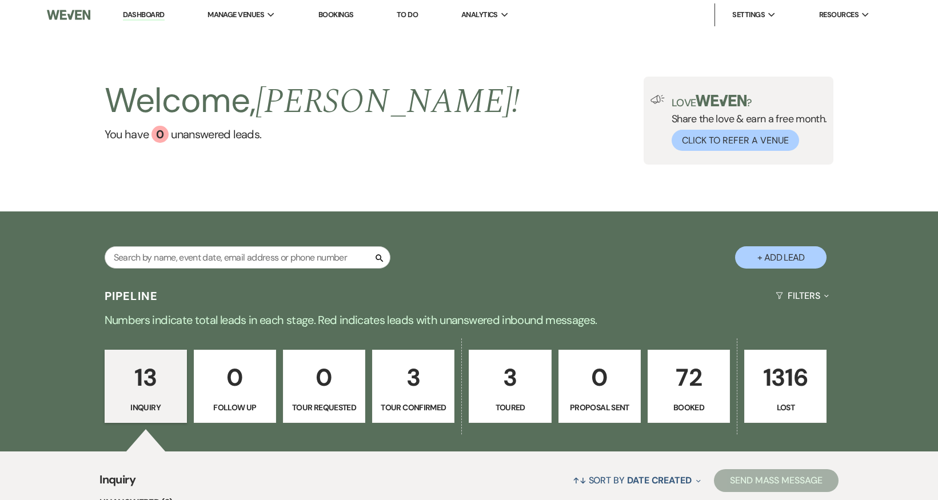
click at [472, 278] on div "Search + Add Lead" at bounding box center [469, 247] width 823 height 61
click at [420, 383] on p "3" at bounding box center [412, 377] width 67 height 38
select select "4"
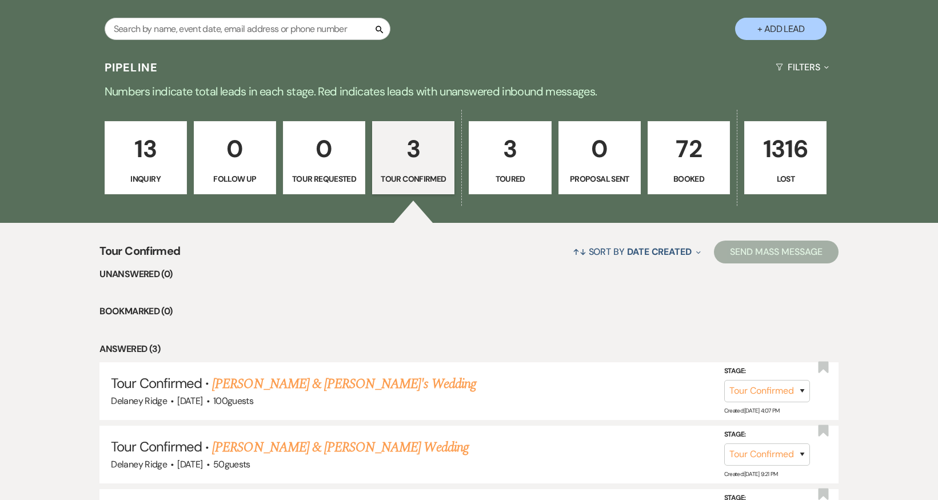
scroll to position [368, 0]
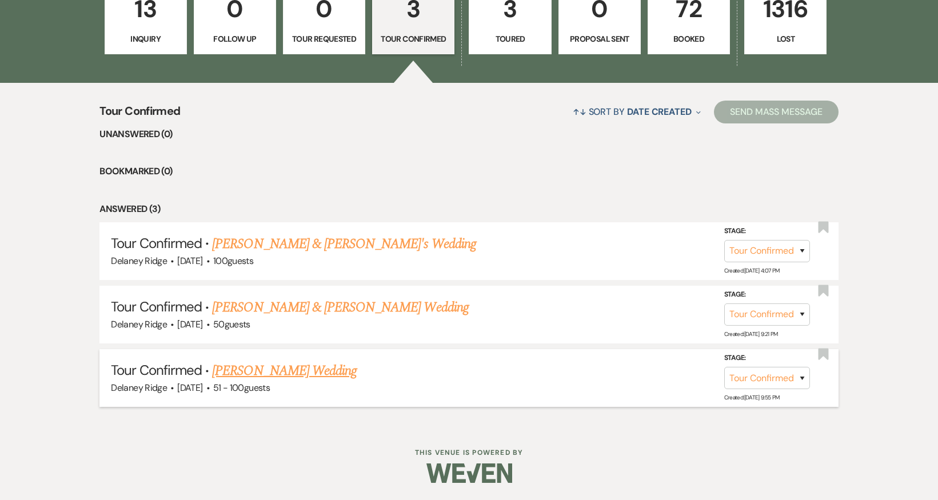
click at [288, 375] on link "[PERSON_NAME] Wedding" at bounding box center [284, 370] width 145 height 21
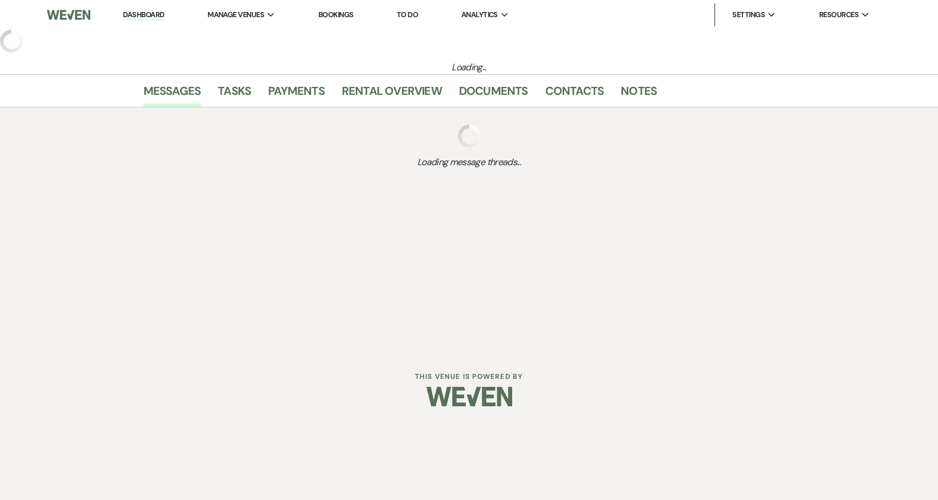
select select "4"
select select "2"
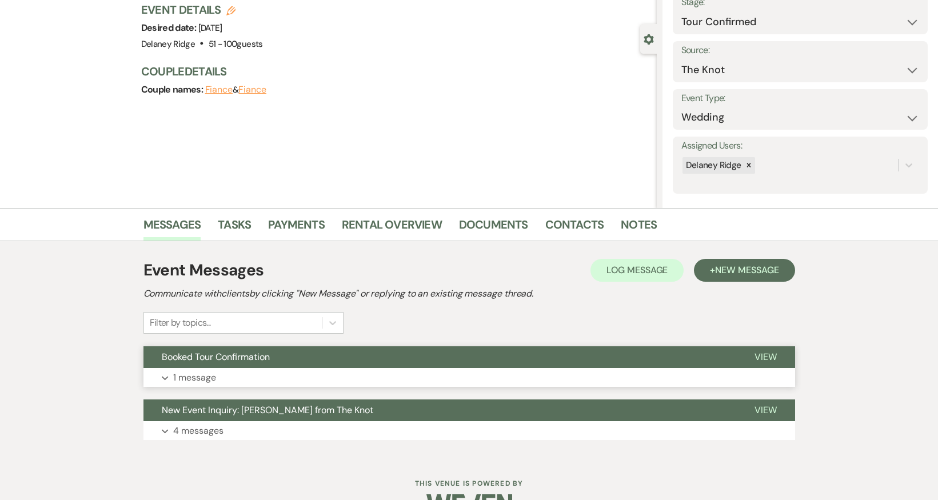
click at [475, 356] on button "Booked Tour Confirmation" at bounding box center [439, 357] width 592 height 22
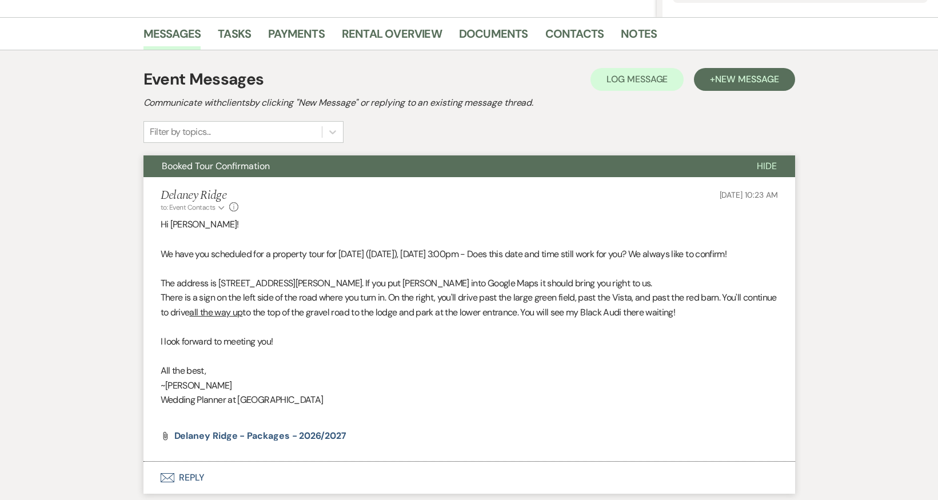
scroll to position [364, 0]
